Goal: Transaction & Acquisition: Purchase product/service

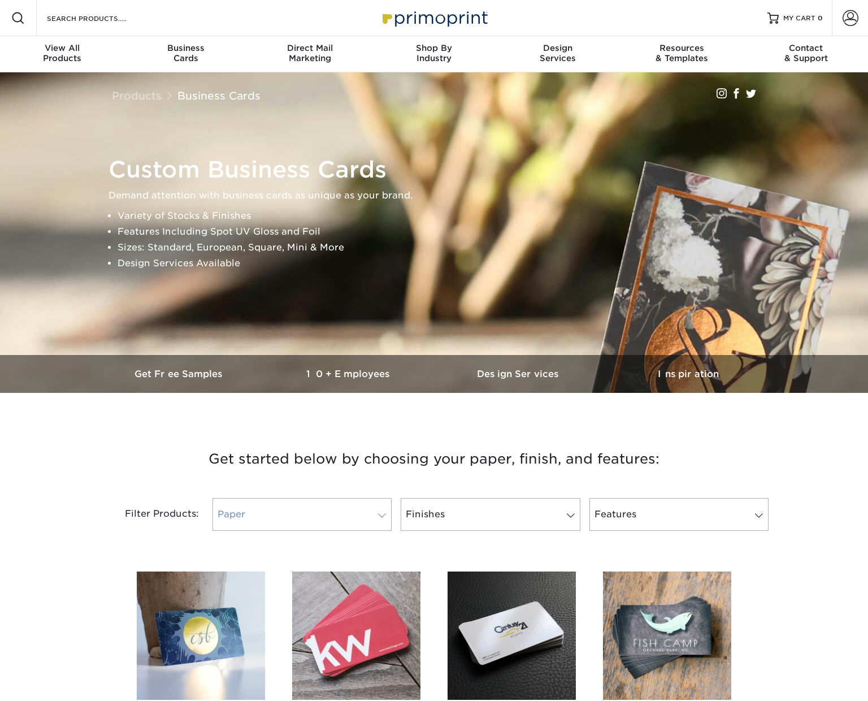
click at [307, 511] on link "Paper" at bounding box center [301, 514] width 179 height 33
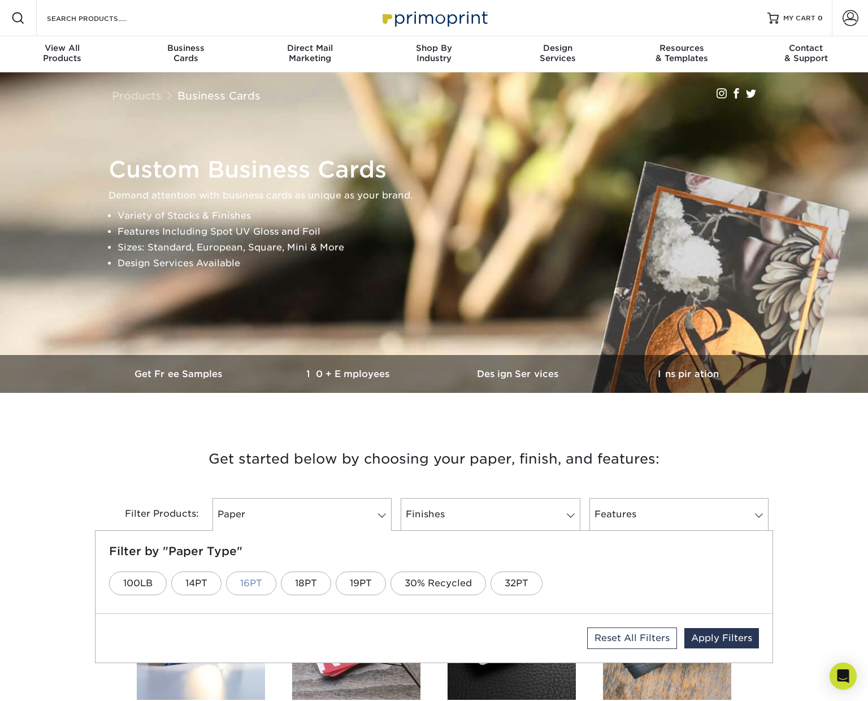
click at [252, 583] on link "16PT" at bounding box center [251, 583] width 50 height 24
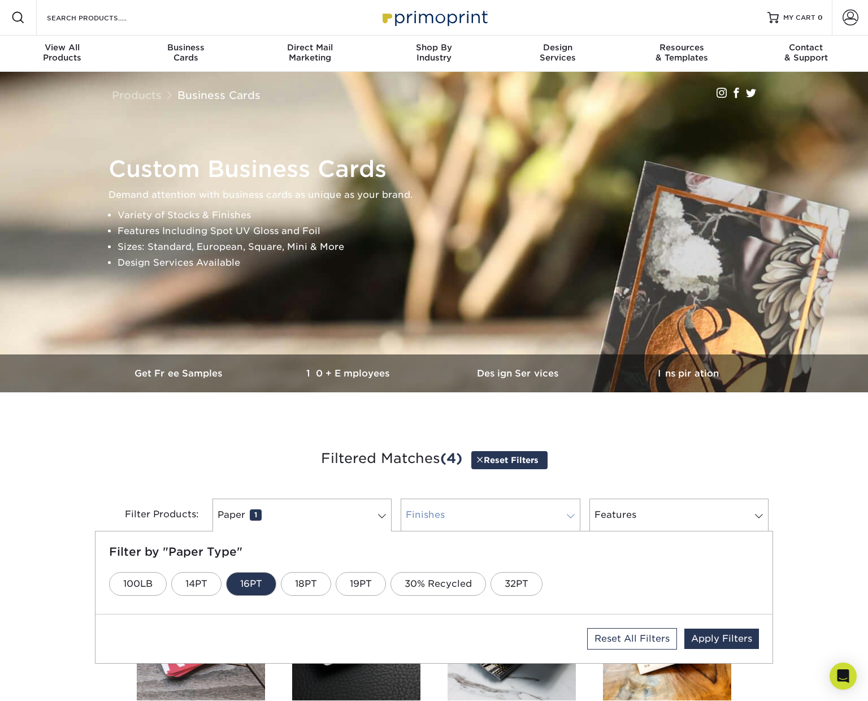
click at [452, 520] on link "Finishes 0" at bounding box center [490, 514] width 179 height 33
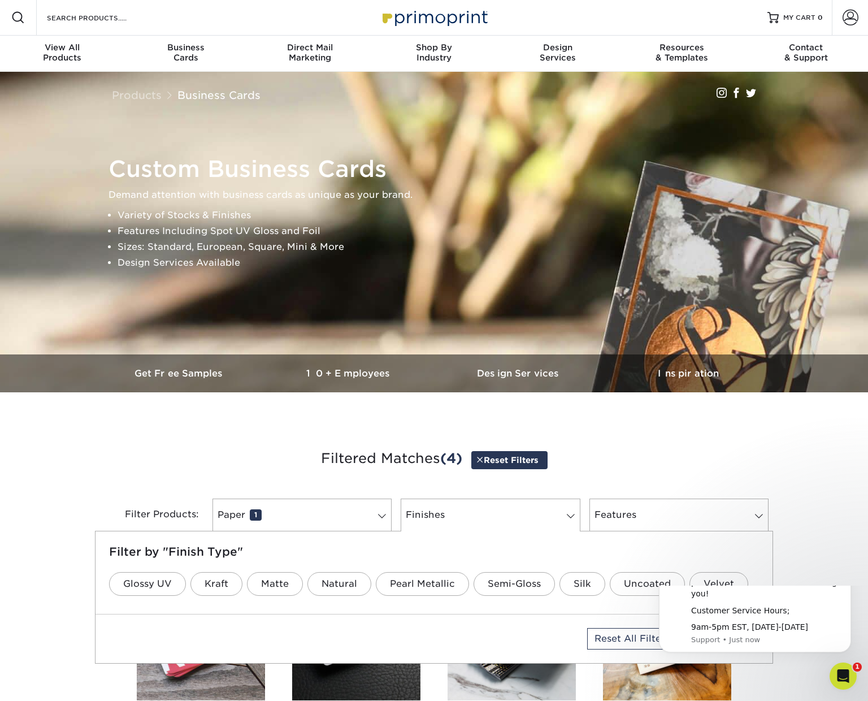
scroll to position [0, 0]
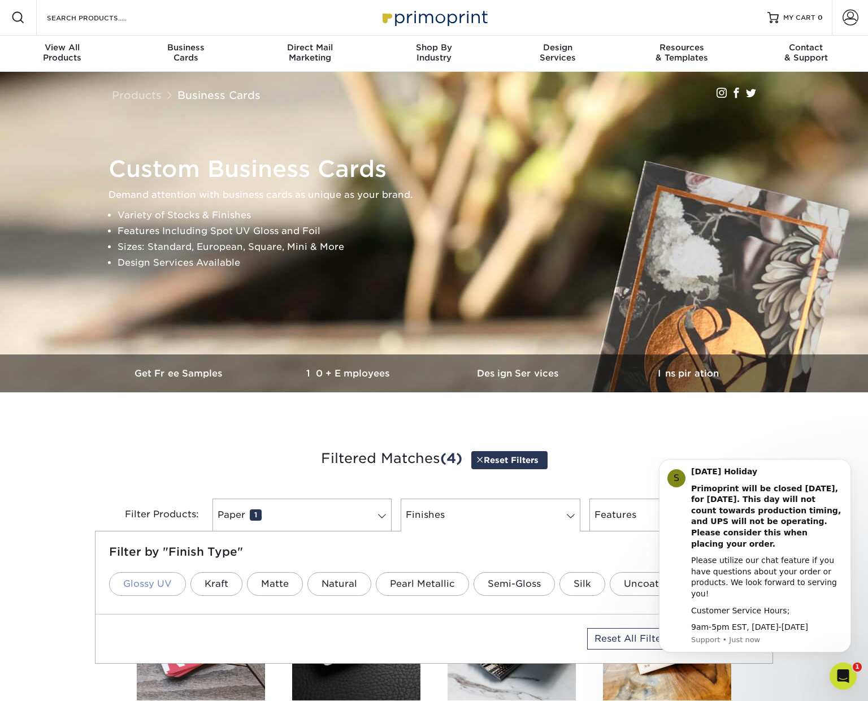
click at [151, 581] on link "Glossy UV" at bounding box center [147, 584] width 77 height 24
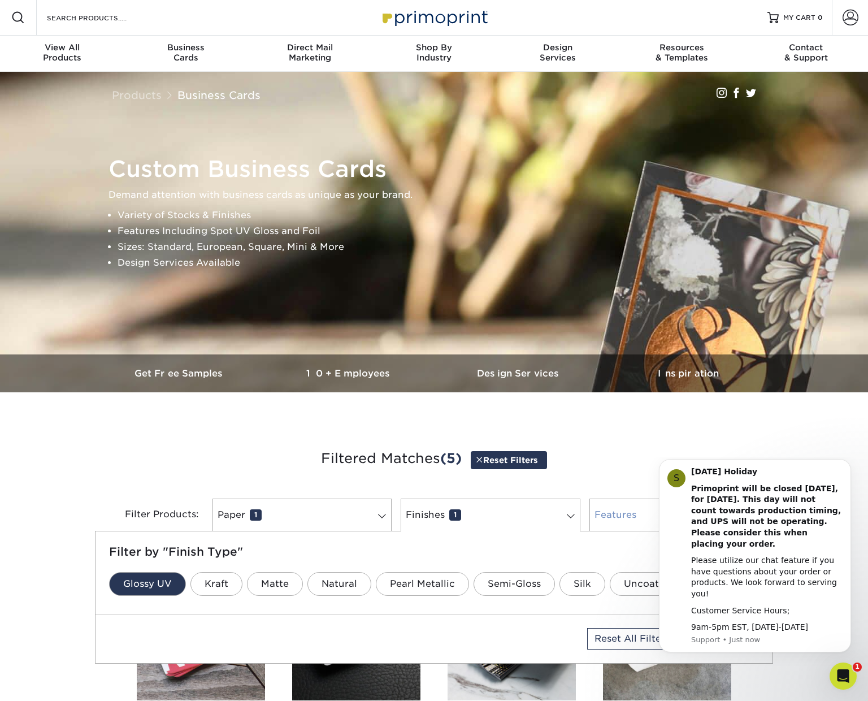
click at [637, 515] on link "Features 0" at bounding box center [678, 514] width 179 height 33
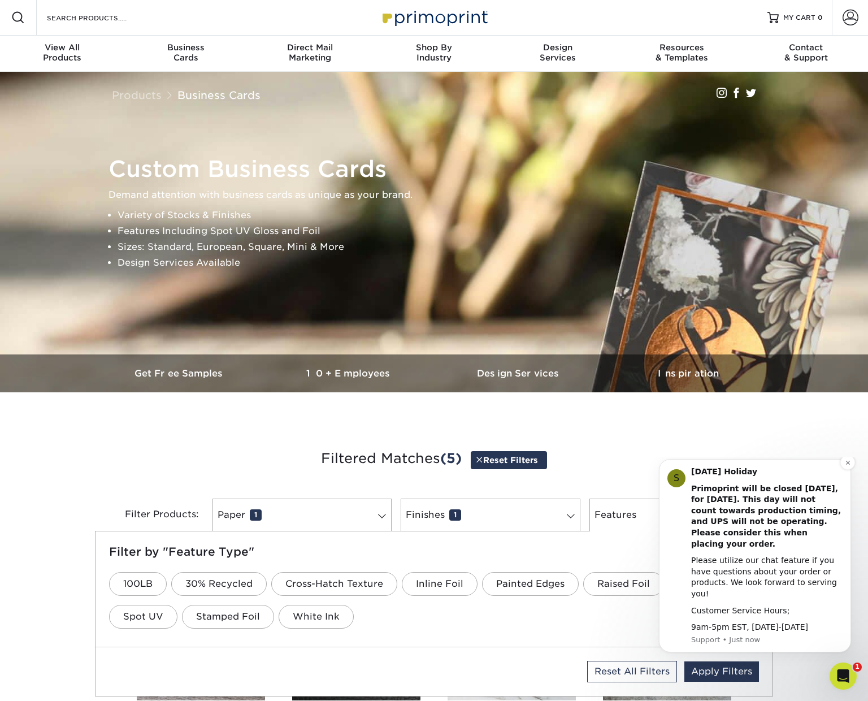
scroll to position [0, 1]
click at [847, 466] on icon "Dismiss notification" at bounding box center [848, 462] width 6 height 6
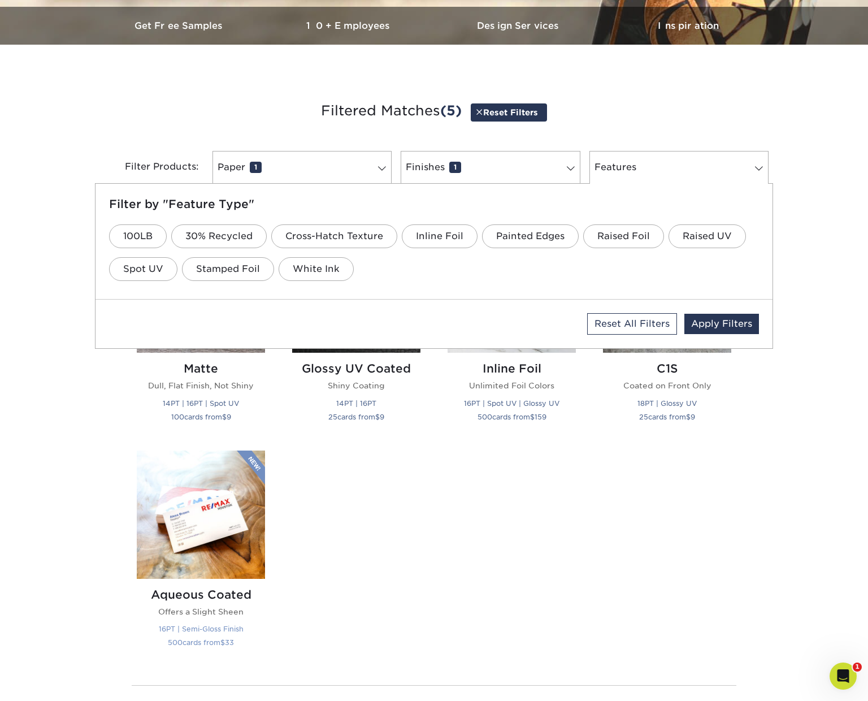
scroll to position [344, 0]
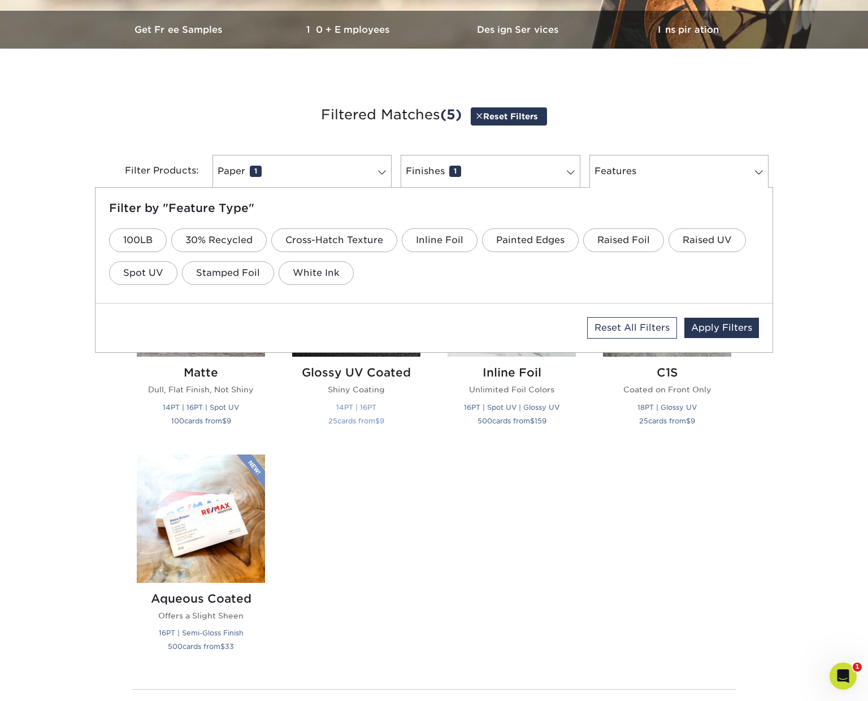
click at [363, 377] on h2 "Glossy UV Coated" at bounding box center [356, 373] width 128 height 14
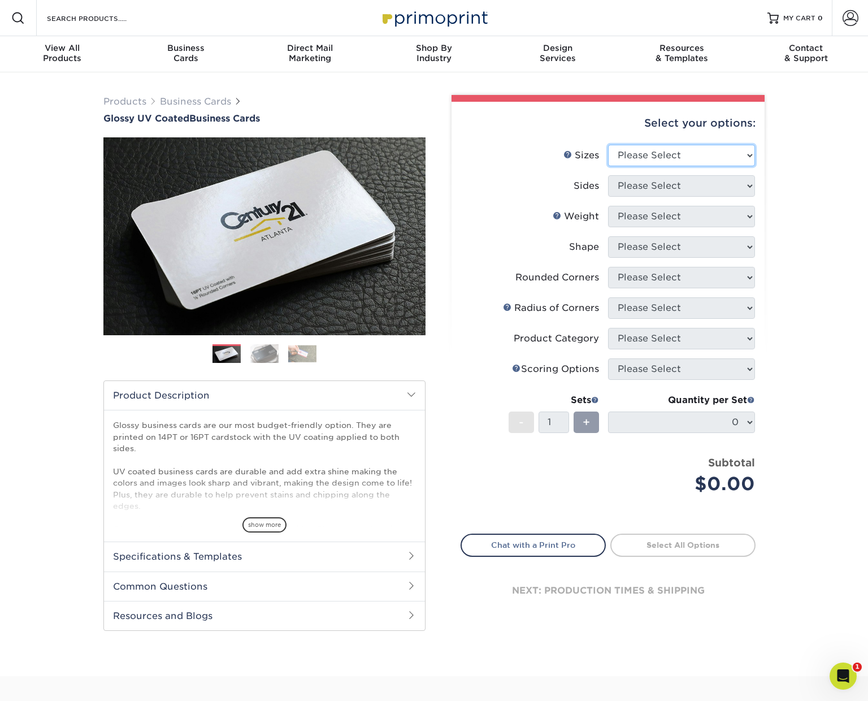
select select "2.00x3.50"
select select "13abbda7-1d64-4f25-8bb2-c179b224825d"
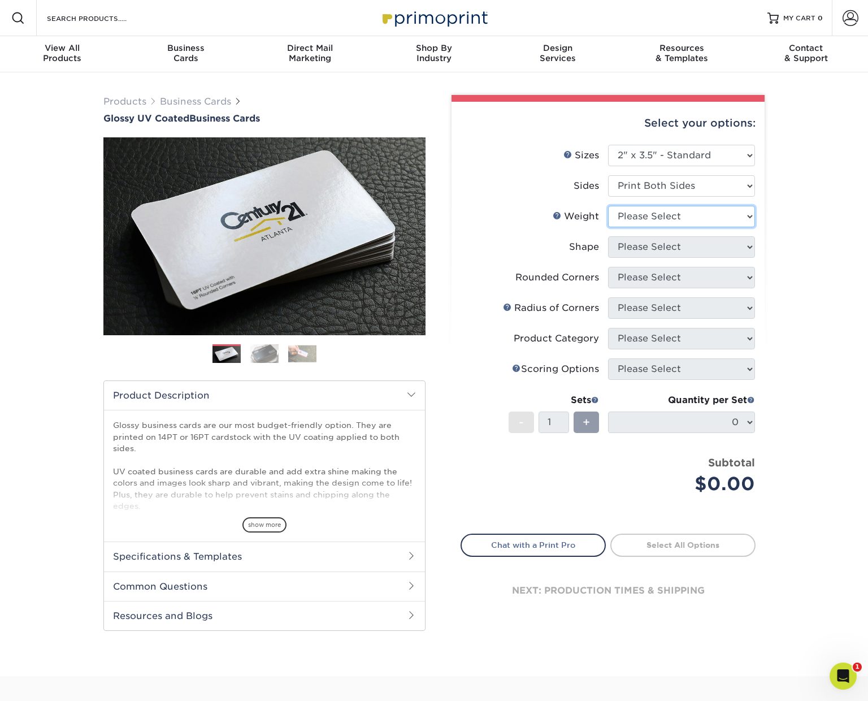
select select "14PT"
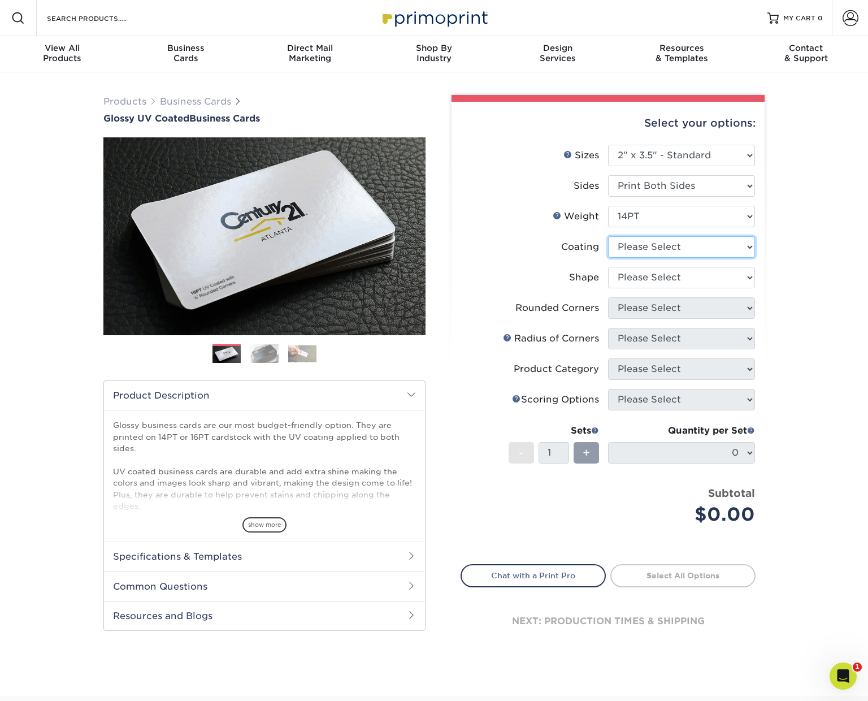
select select "1e8116af-acfc-44b1-83dc-8181aa338834"
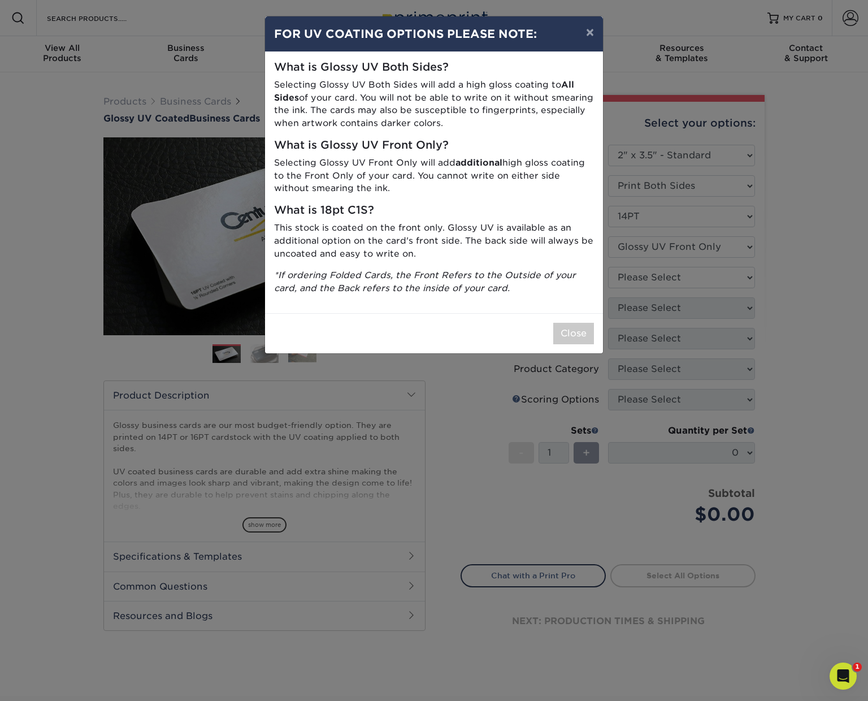
click at [592, 32] on button "×" at bounding box center [590, 32] width 26 height 32
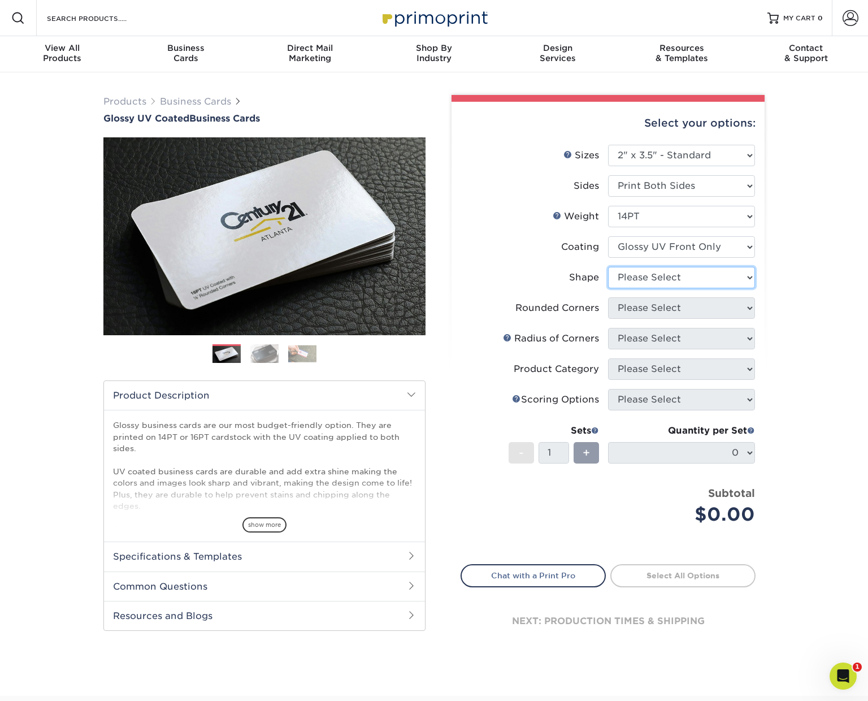
select select "standard"
select select "0"
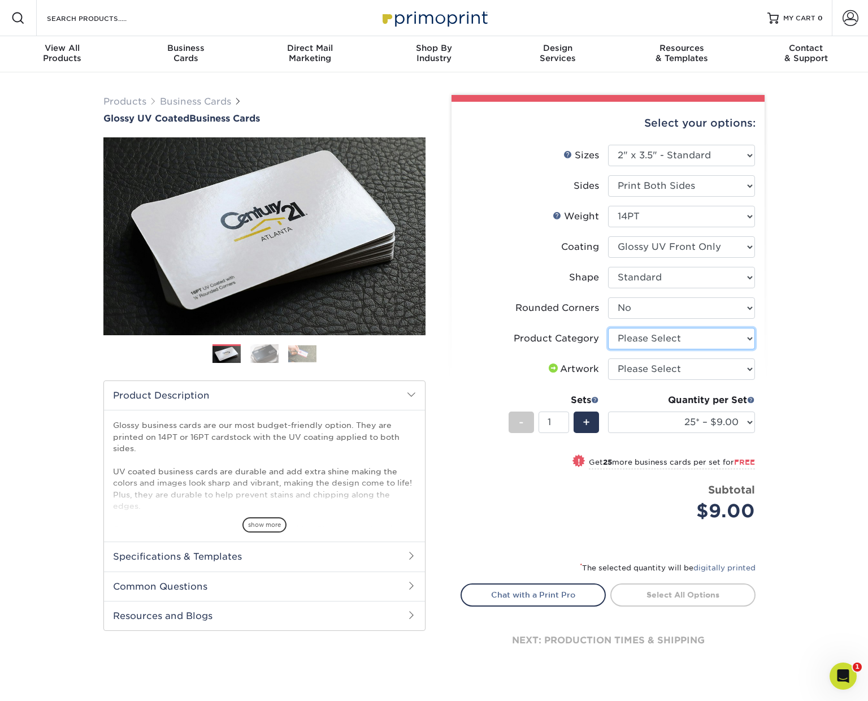
select select "3b5148f1-0588-4f88-a218-97bcfdce65c1"
select select "upload"
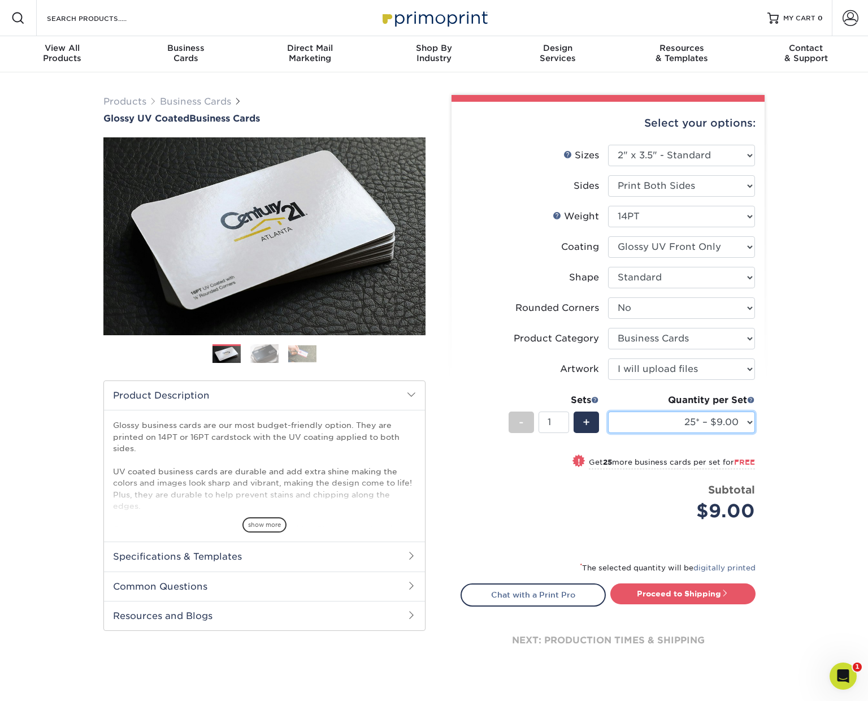
select select "5000 – $143.00"
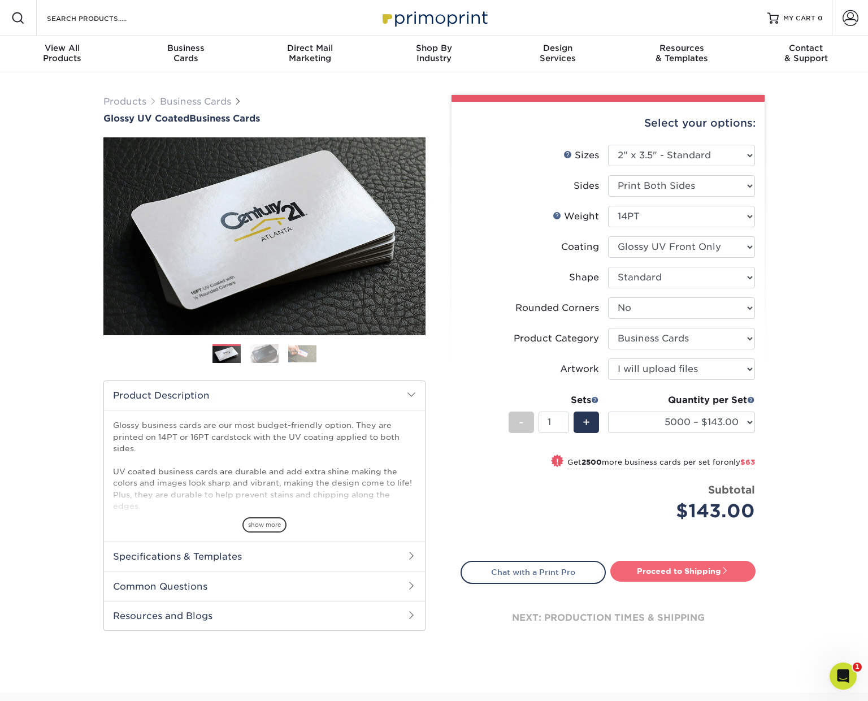
click at [698, 569] on link "Proceed to Shipping" at bounding box center [682, 570] width 145 height 20
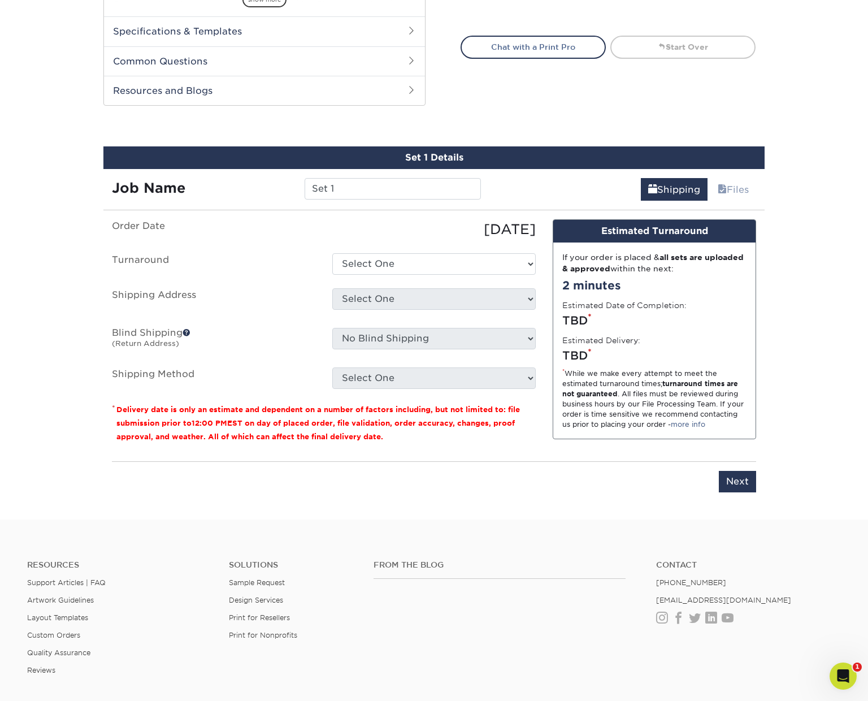
scroll to position [590, 0]
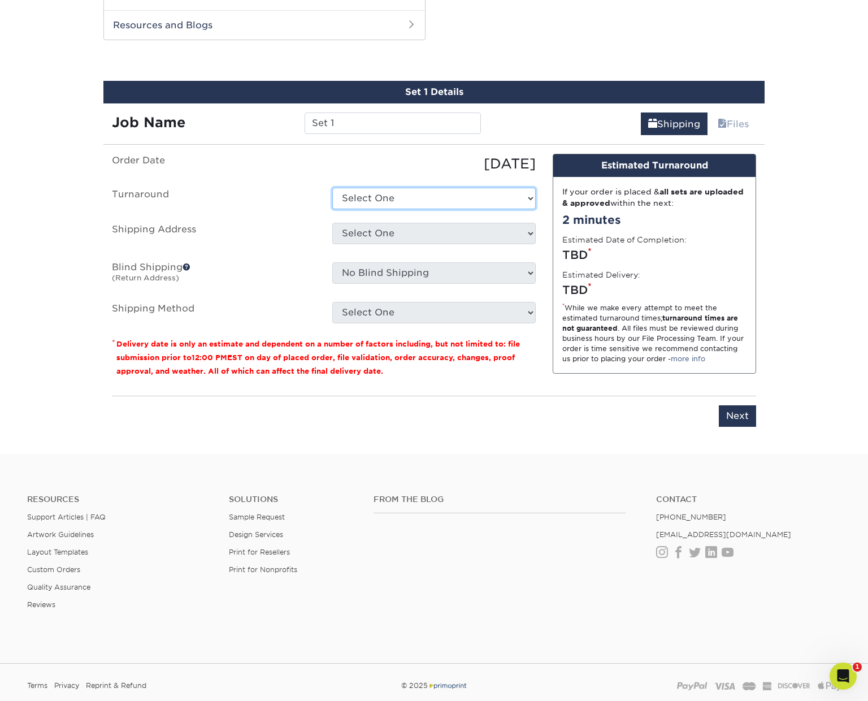
select select "a8e3c438-d217-449e-baa8-5d6c0283f49c"
select select "newaddress"
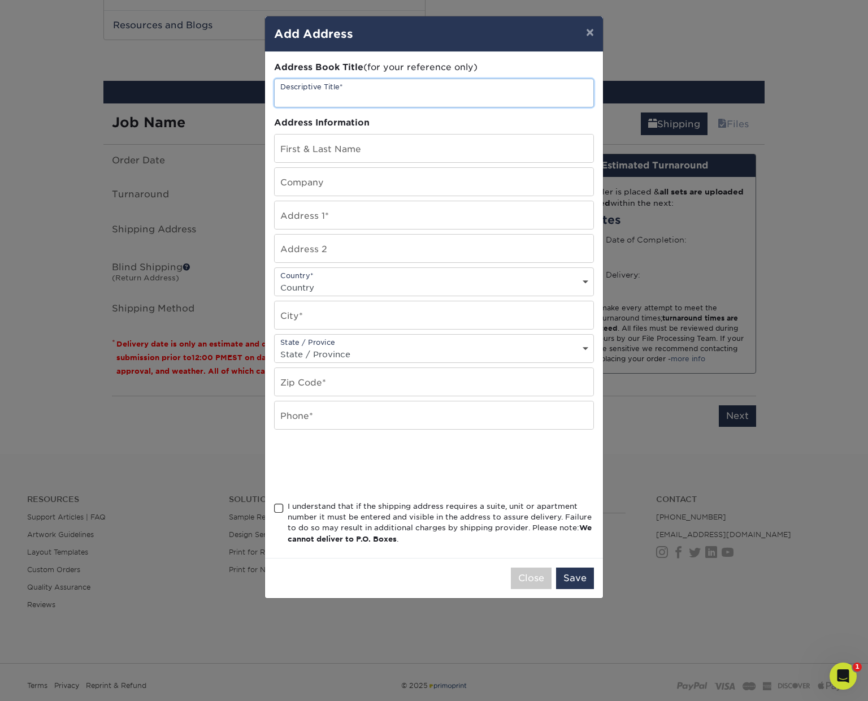
click at [367, 90] on input "text" at bounding box center [434, 93] width 319 height 28
type input "Rachel Yehezkel"
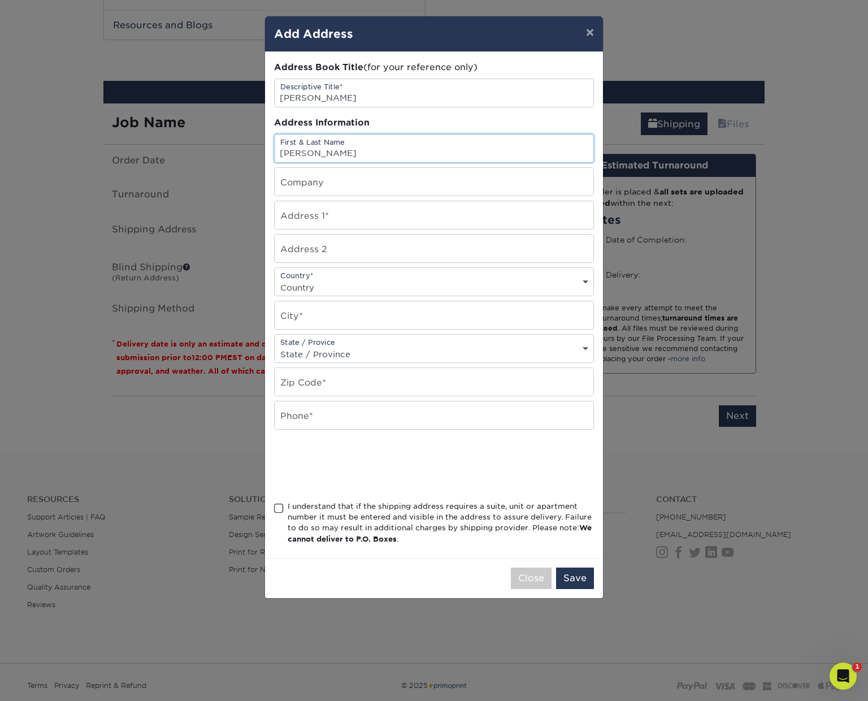
type input "Rachel Yehezkel"
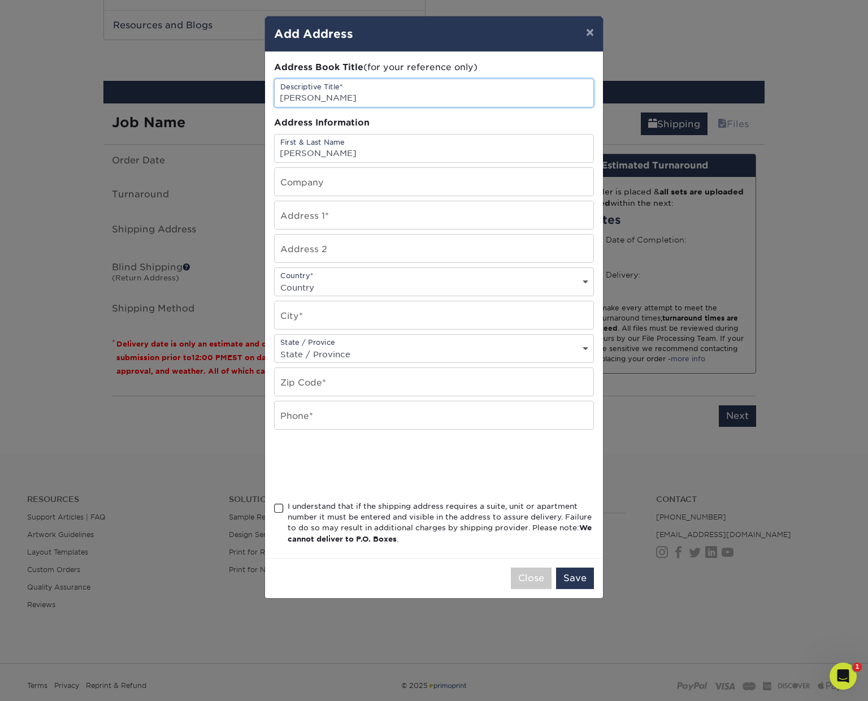
click at [280, 98] on input "Rachel Yehezkel" at bounding box center [434, 93] width 319 height 28
type input "SpringHoneybee: Rachel Yehezkel"
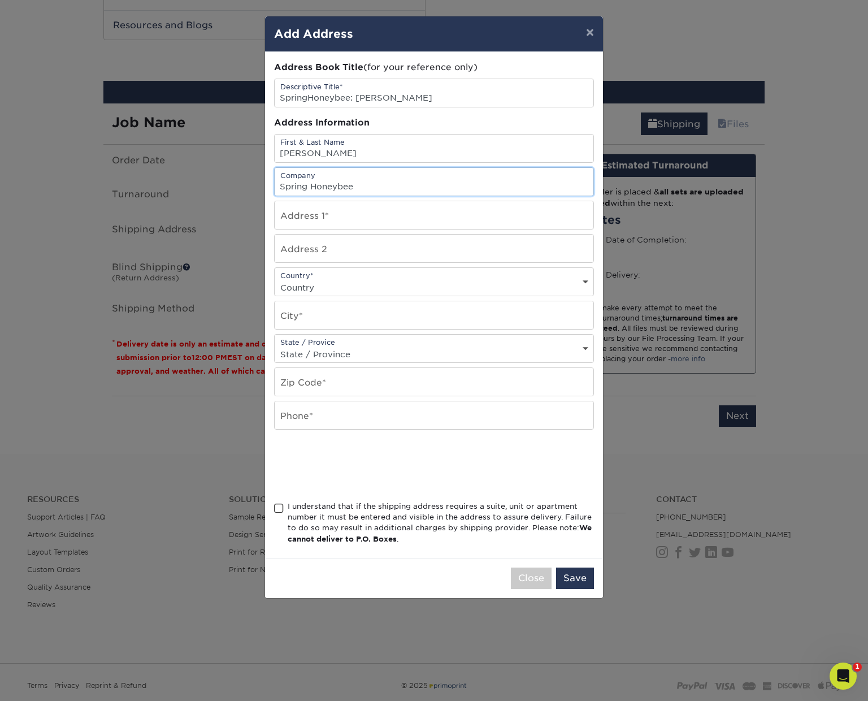
type input "Spring Honeybee"
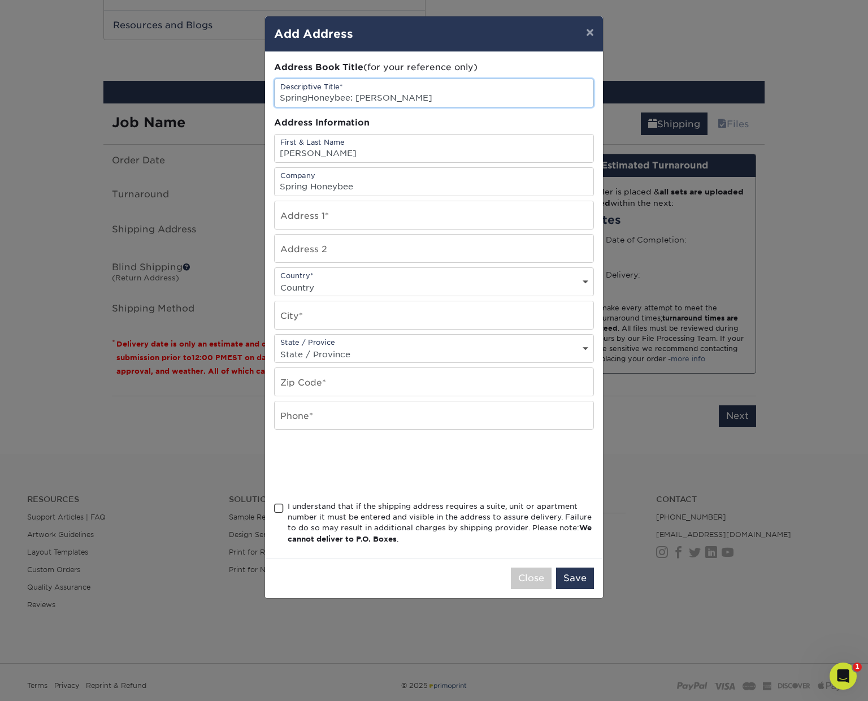
click at [306, 97] on input "SpringHoneybee: Rachel Yehezkel" at bounding box center [434, 93] width 319 height 28
type input "Spring Honeybee: Rachel Yehezkel"
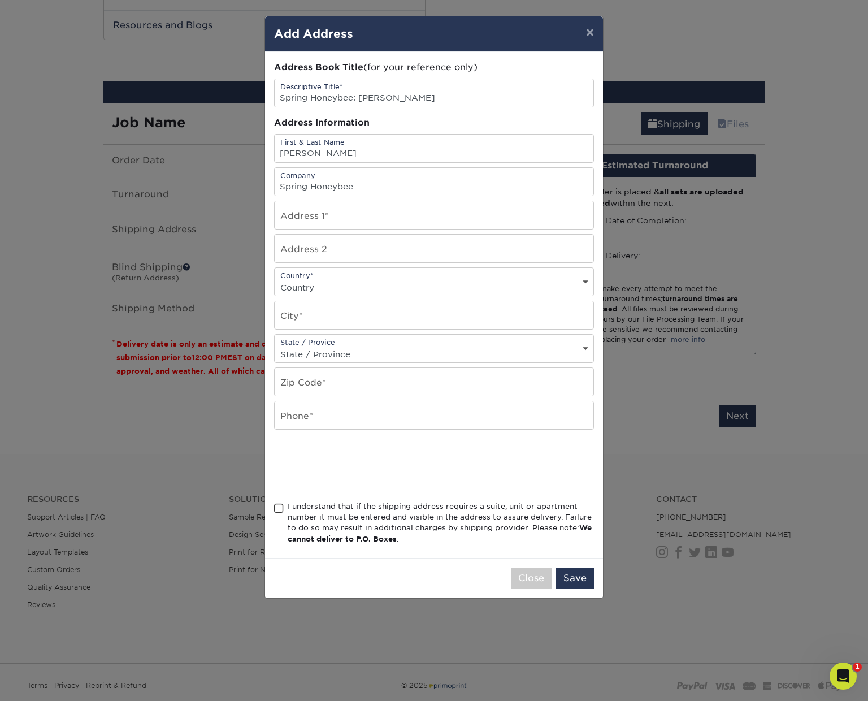
drag, startPoint x: 366, startPoint y: 27, endPoint x: 554, endPoint y: 41, distance: 188.7
click at [554, 41] on h4 "Add Address" at bounding box center [434, 33] width 320 height 17
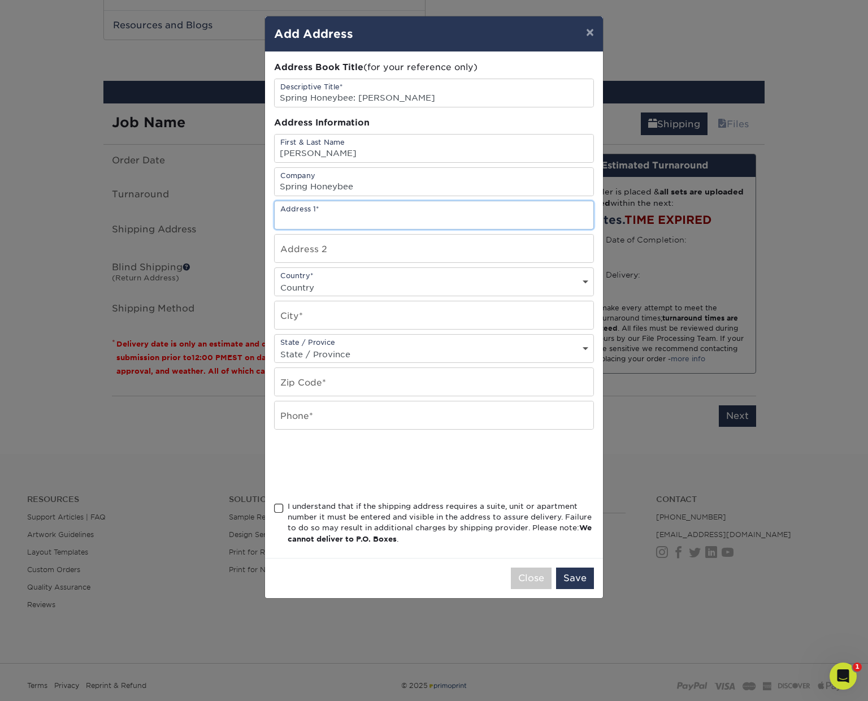
click at [355, 218] on input "text" at bounding box center [434, 215] width 319 height 28
type input "500 J W Park Lane"
click at [380, 280] on div "Country* Country United States Canada ----------------------------- Afghanistan…" at bounding box center [434, 281] width 320 height 29
select select "US"
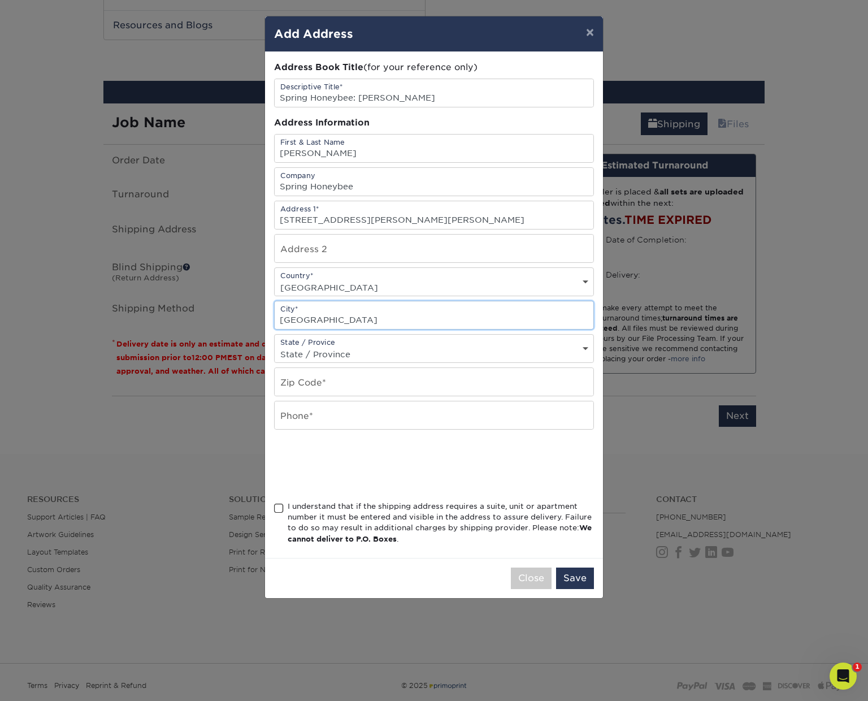
type input "Williamstown"
select select "NJ"
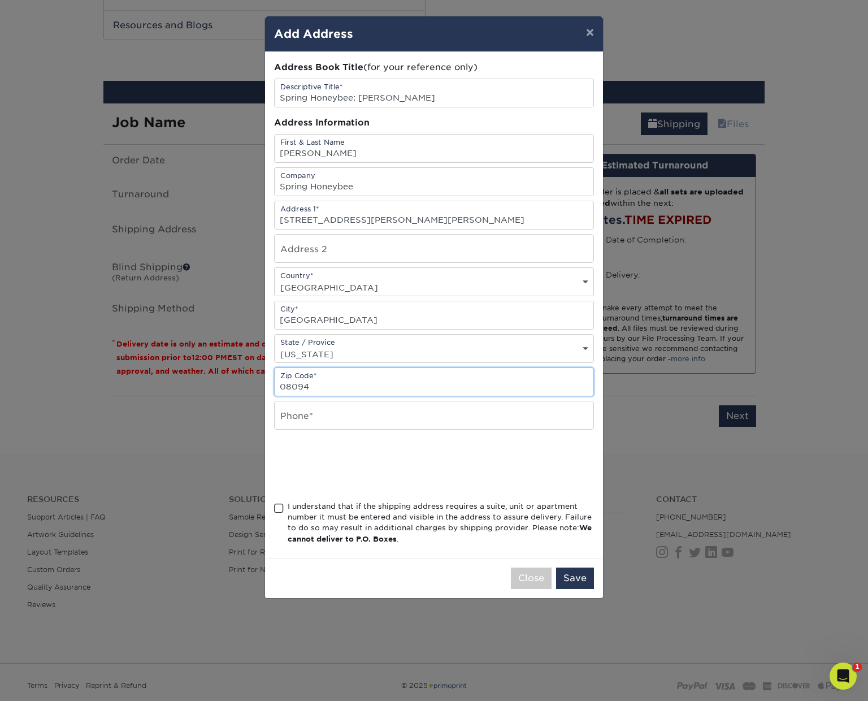
type input "08094"
type input "2153530769"
drag, startPoint x: 278, startPoint y: 509, endPoint x: 293, endPoint y: 509, distance: 15.3
click at [278, 509] on span at bounding box center [279, 508] width 10 height 11
click at [0, 0] on input "I understand that if the shipping address requires a suite, unit or apartment n…" at bounding box center [0, 0] width 0 height 0
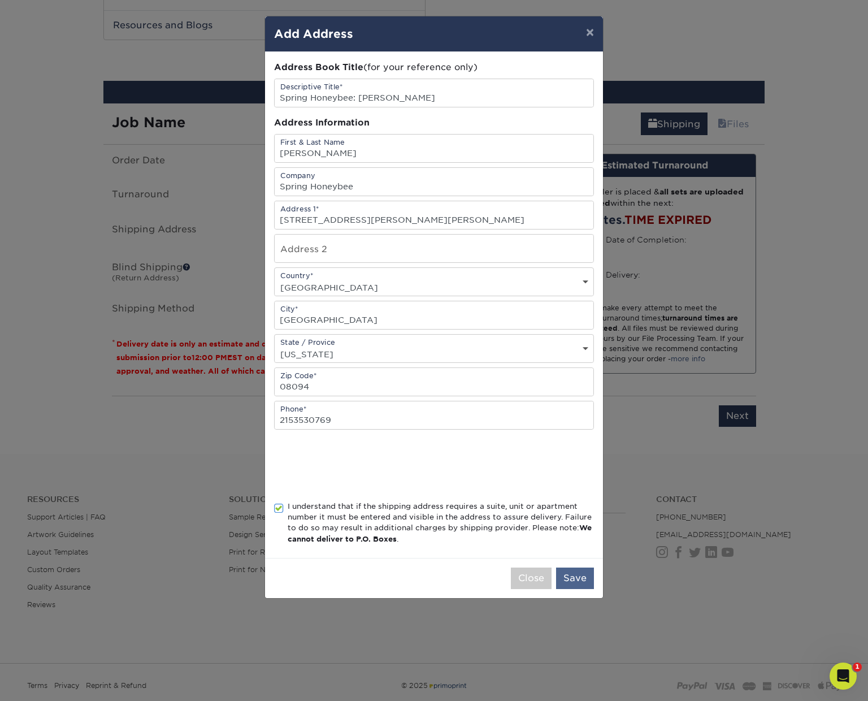
click at [575, 580] on button "Save" at bounding box center [575, 577] width 38 height 21
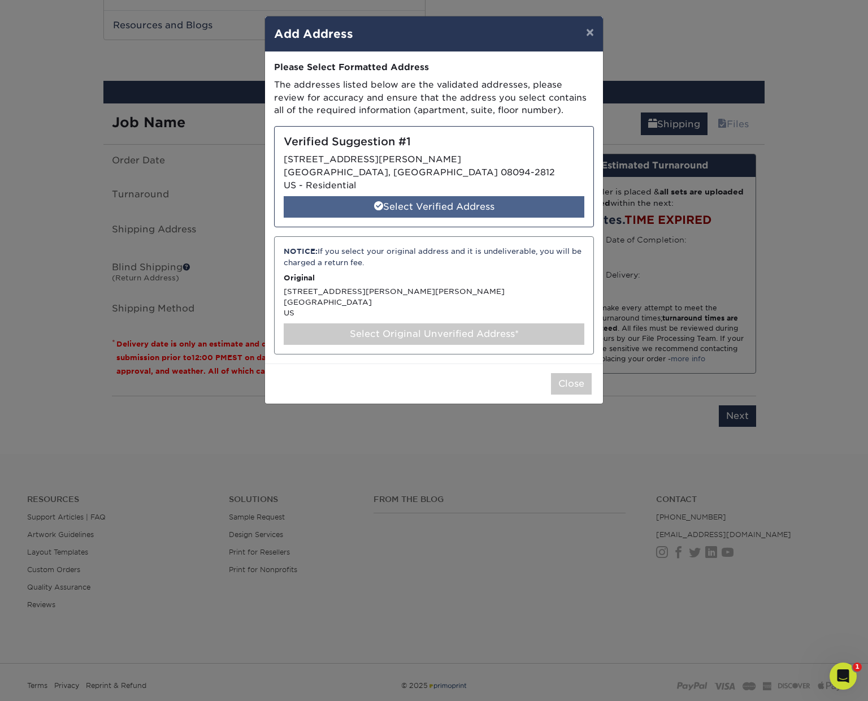
click at [458, 202] on div "Select Verified Address" at bounding box center [434, 206] width 301 height 21
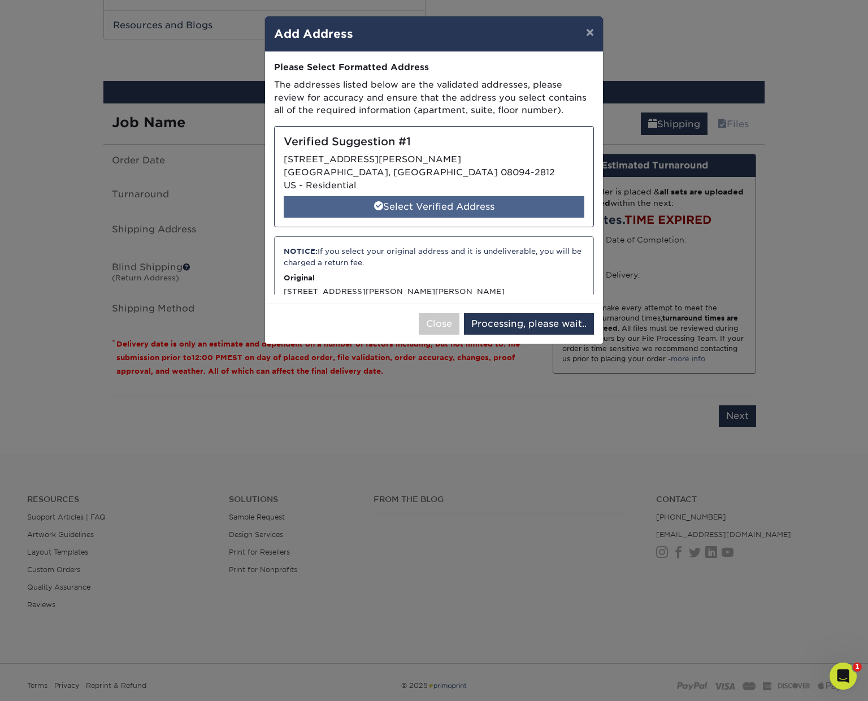
select select "285478"
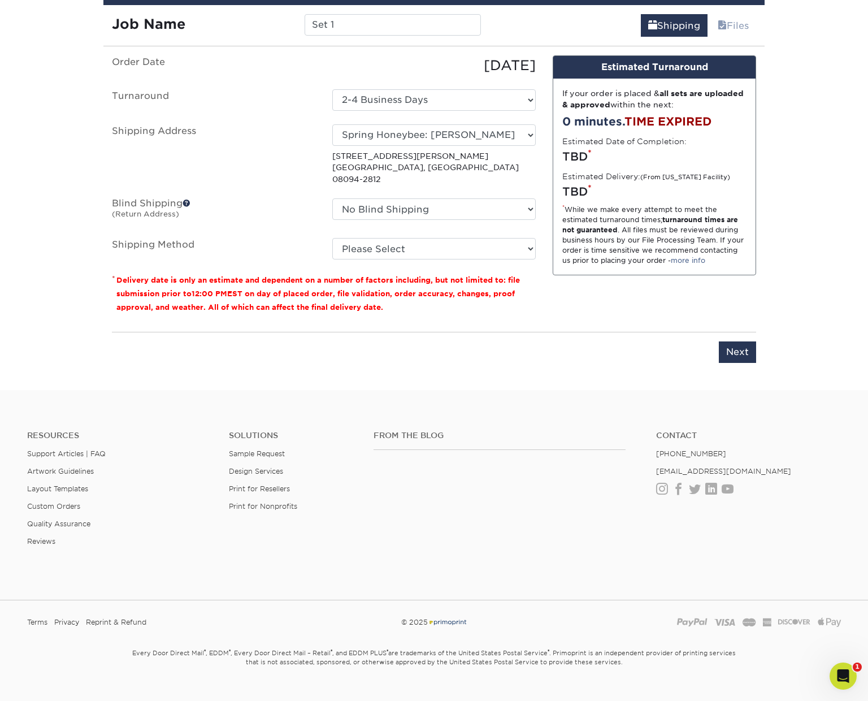
scroll to position [689, 0]
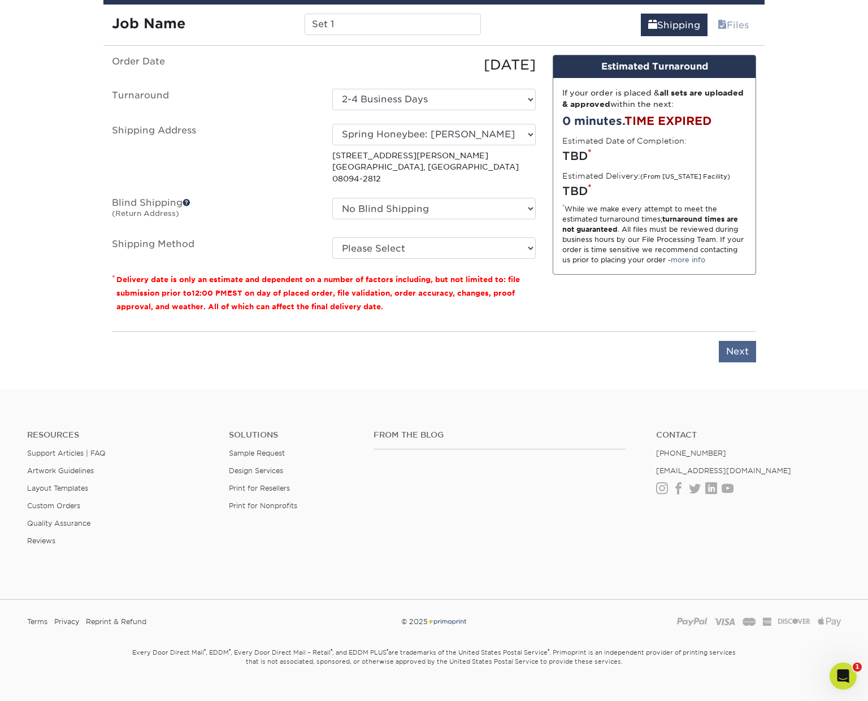
click at [735, 341] on input "Next" at bounding box center [737, 351] width 37 height 21
type input "Next"
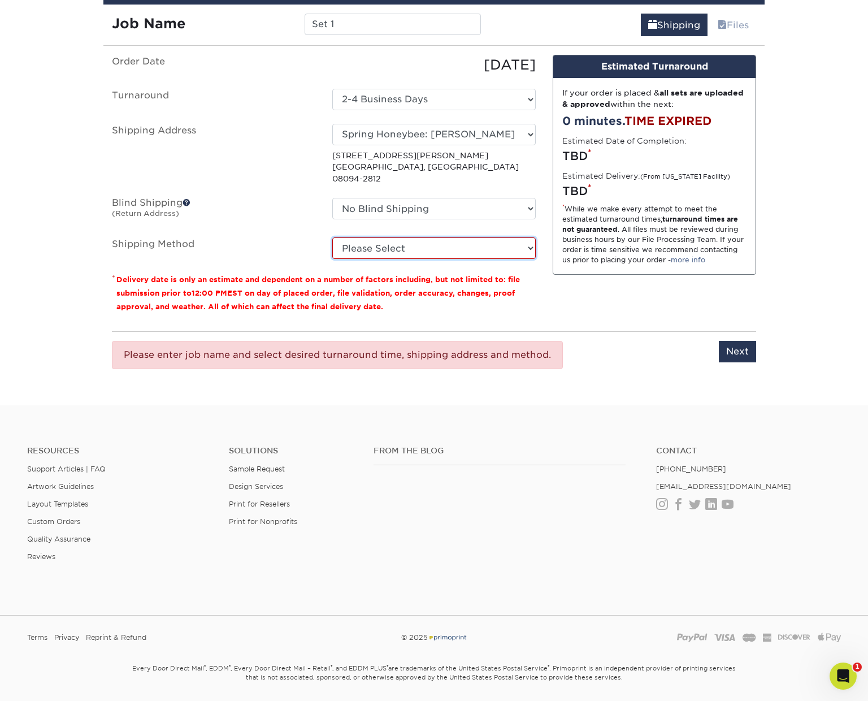
select select "03"
click at [740, 341] on input "Next" at bounding box center [737, 351] width 37 height 21
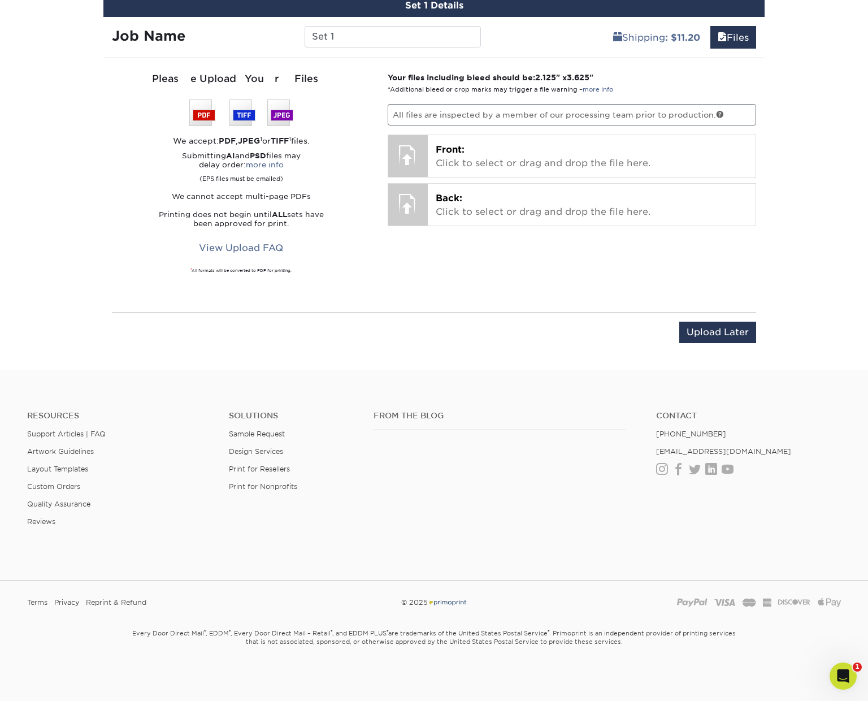
scroll to position [675, 0]
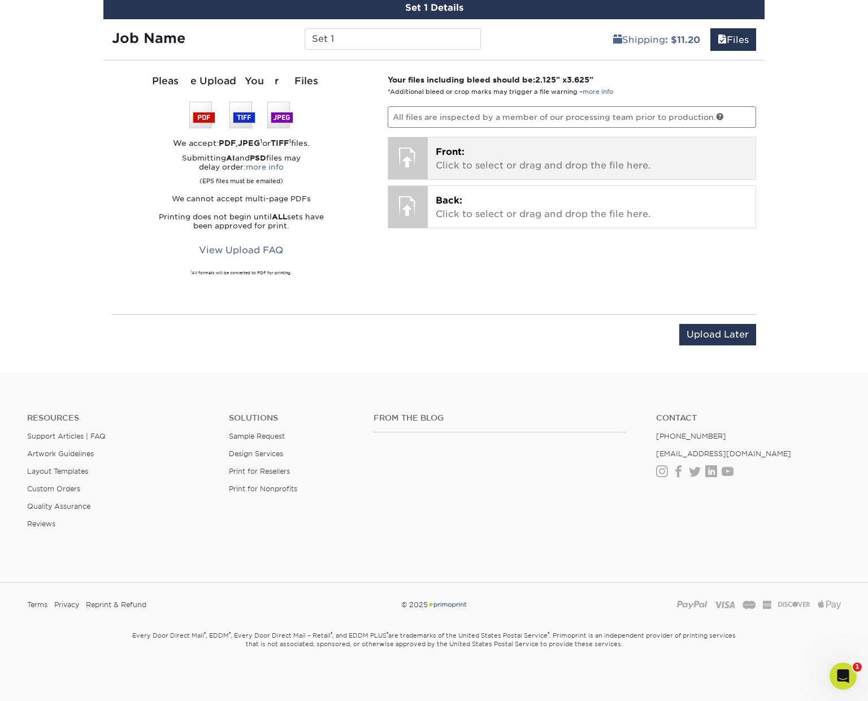
click at [477, 151] on p "Front: Click to select or drag and drop the file here." at bounding box center [592, 158] width 312 height 27
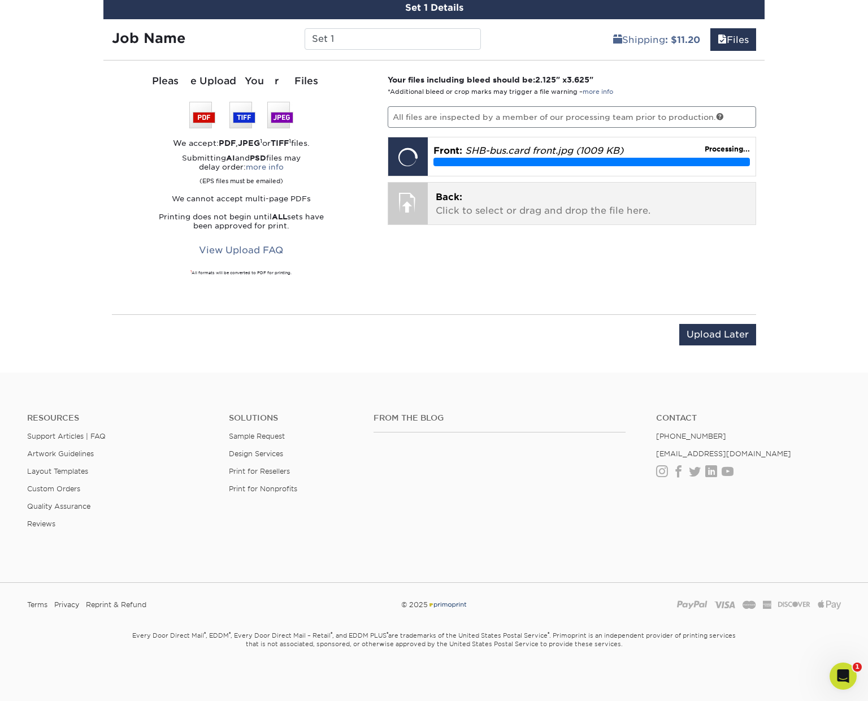
click at [450, 199] on span "Back:" at bounding box center [449, 197] width 27 height 11
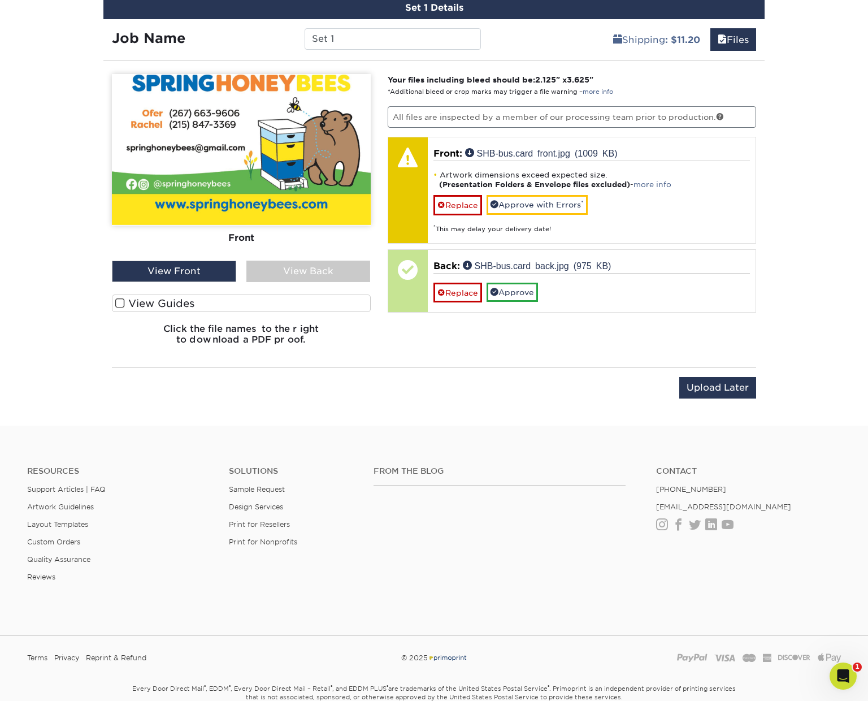
click at [323, 267] on div "View Back" at bounding box center [308, 270] width 124 height 21
